Goal: Navigation & Orientation: Find specific page/section

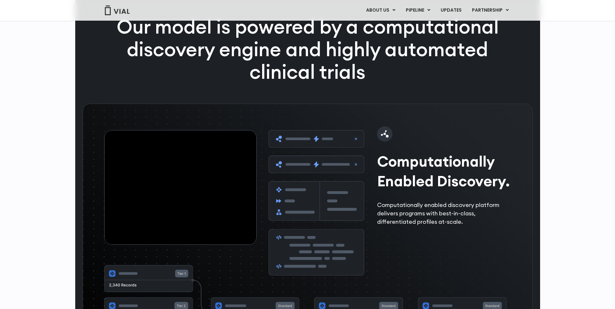
scroll to position [872, 0]
click at [381, 27] on link "ABOUT US" at bounding box center [391, 26] width 56 height 10
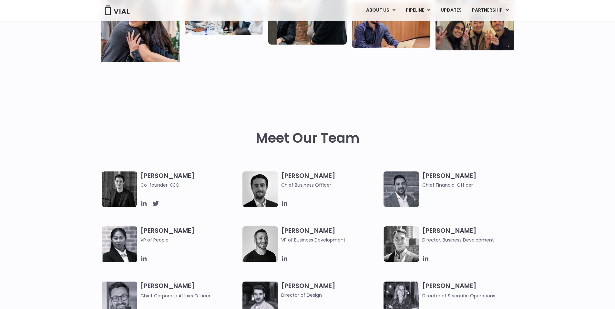
scroll to position [43, 0]
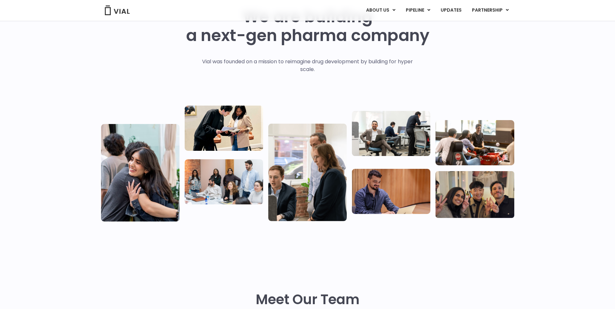
click at [405, 194] on img at bounding box center [391, 190] width 78 height 45
click at [464, 194] on img at bounding box center [474, 194] width 78 height 47
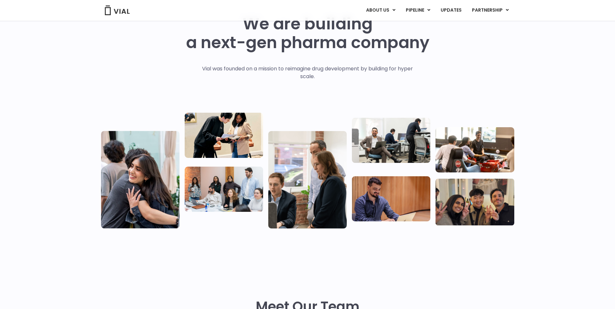
scroll to position [0, 0]
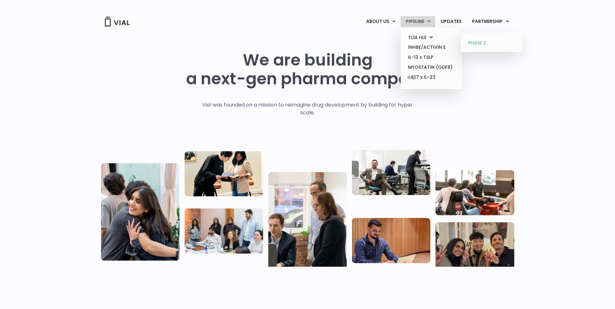
click at [502, 44] on link "PHASE 2" at bounding box center [491, 43] width 56 height 10
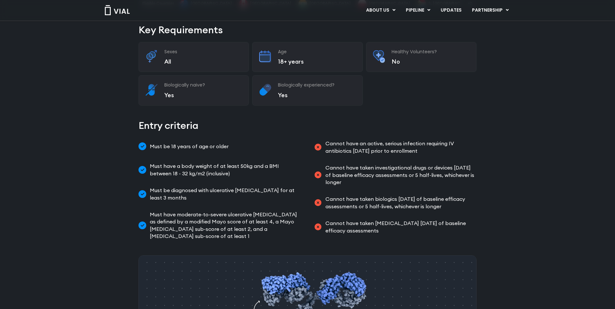
scroll to position [43, 0]
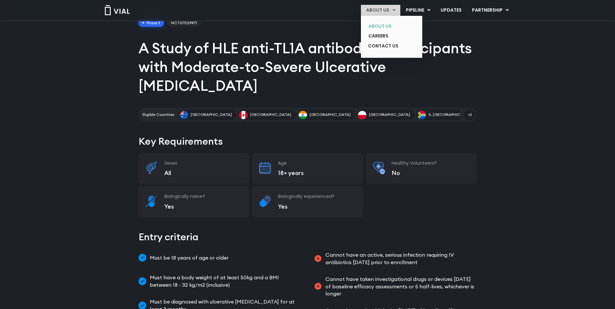
click at [386, 26] on link "ABOUT US" at bounding box center [386, 26] width 47 height 10
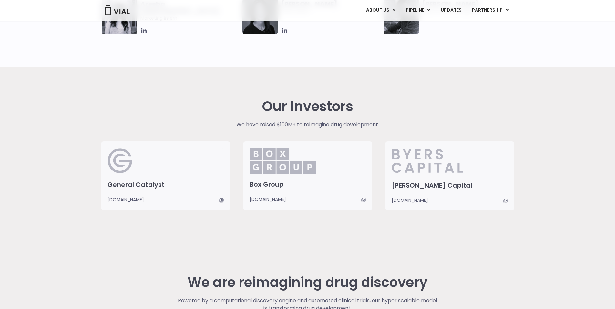
scroll to position [1528, 0]
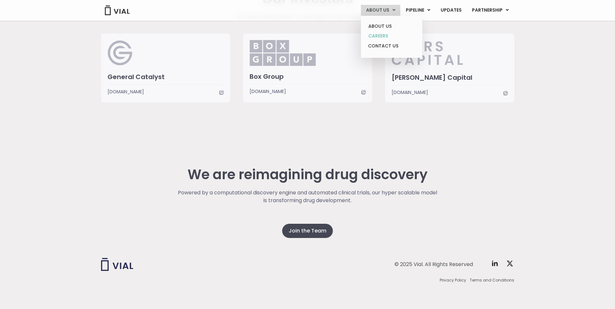
click at [377, 36] on link "CAREERS" at bounding box center [391, 36] width 56 height 10
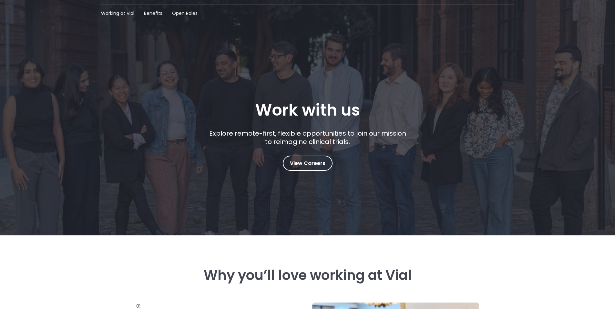
scroll to position [32, 0]
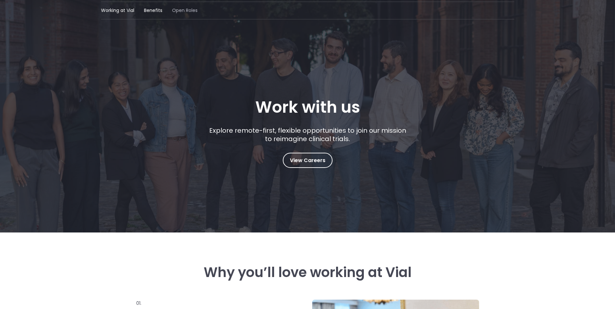
click at [191, 12] on span "Open Roles" at bounding box center [185, 10] width 26 height 7
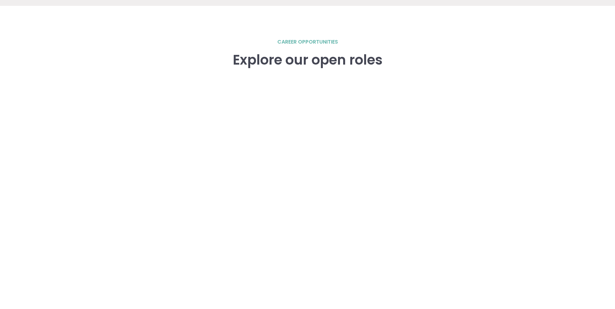
scroll to position [893, 0]
